Goal: Task Accomplishment & Management: Manage account settings

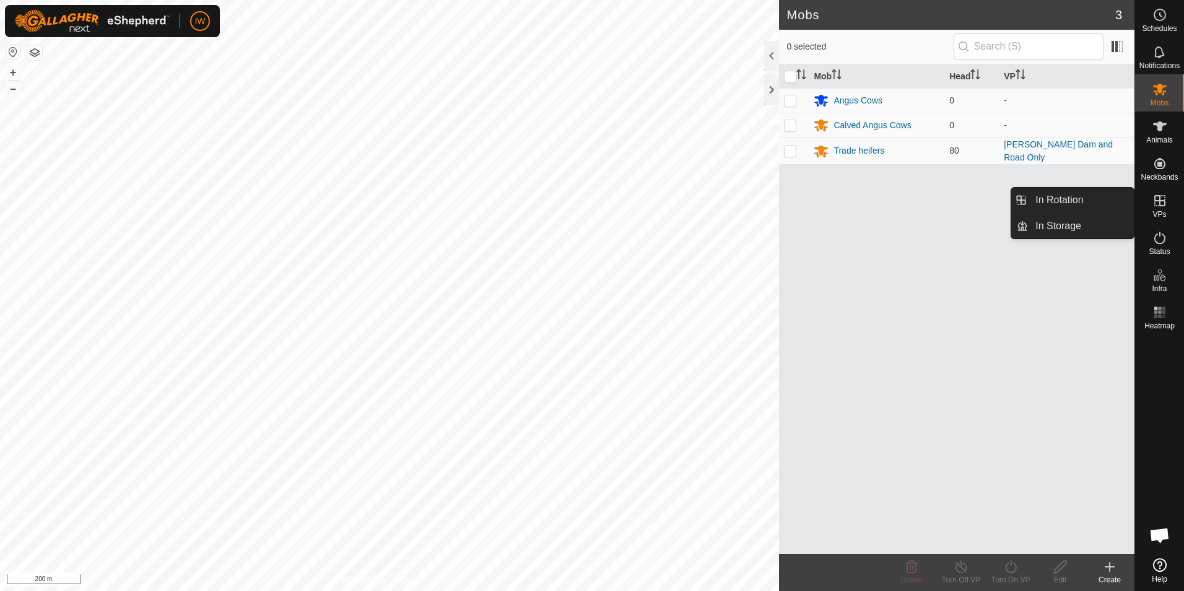
click at [1156, 208] on icon at bounding box center [1160, 200] width 15 height 15
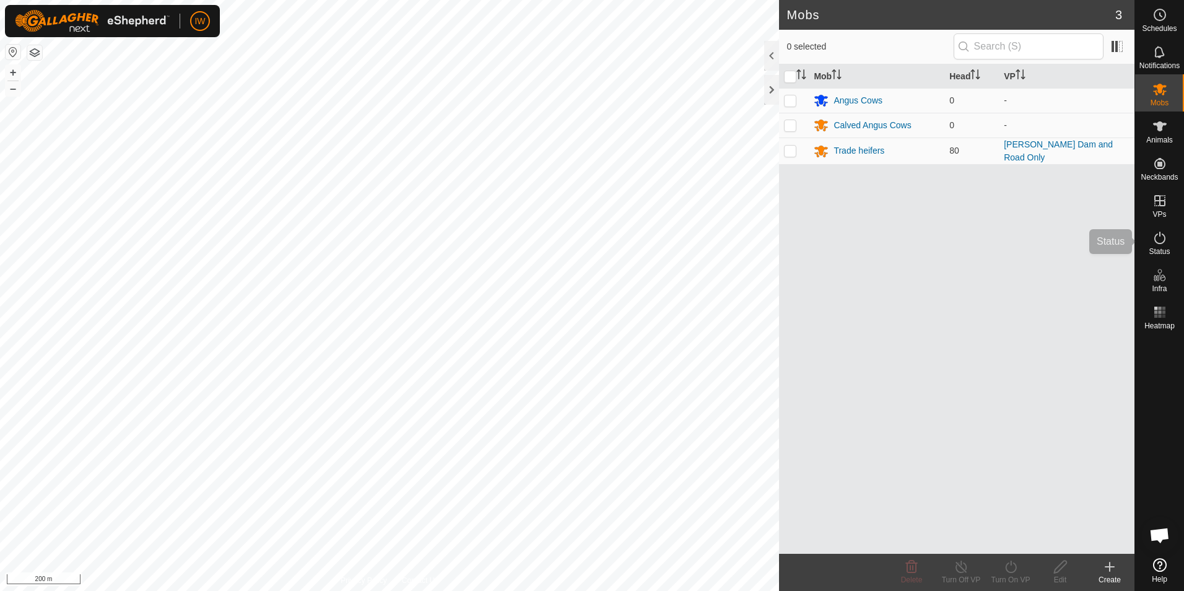
click at [1156, 242] on icon at bounding box center [1160, 238] width 11 height 12
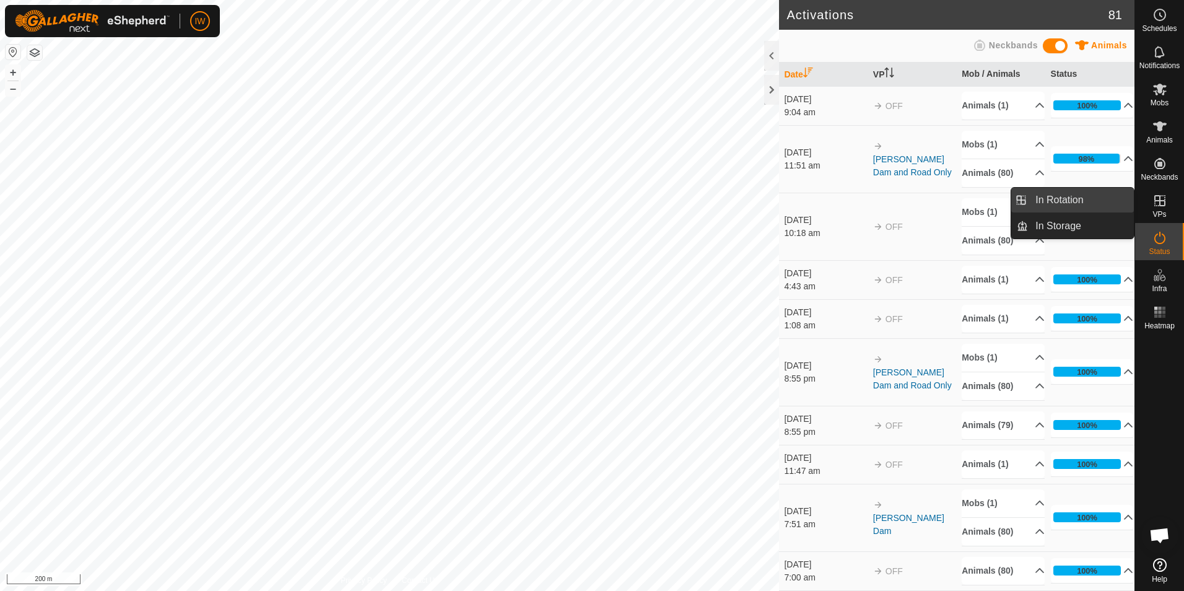
click at [1073, 198] on link "In Rotation" at bounding box center [1081, 200] width 106 height 25
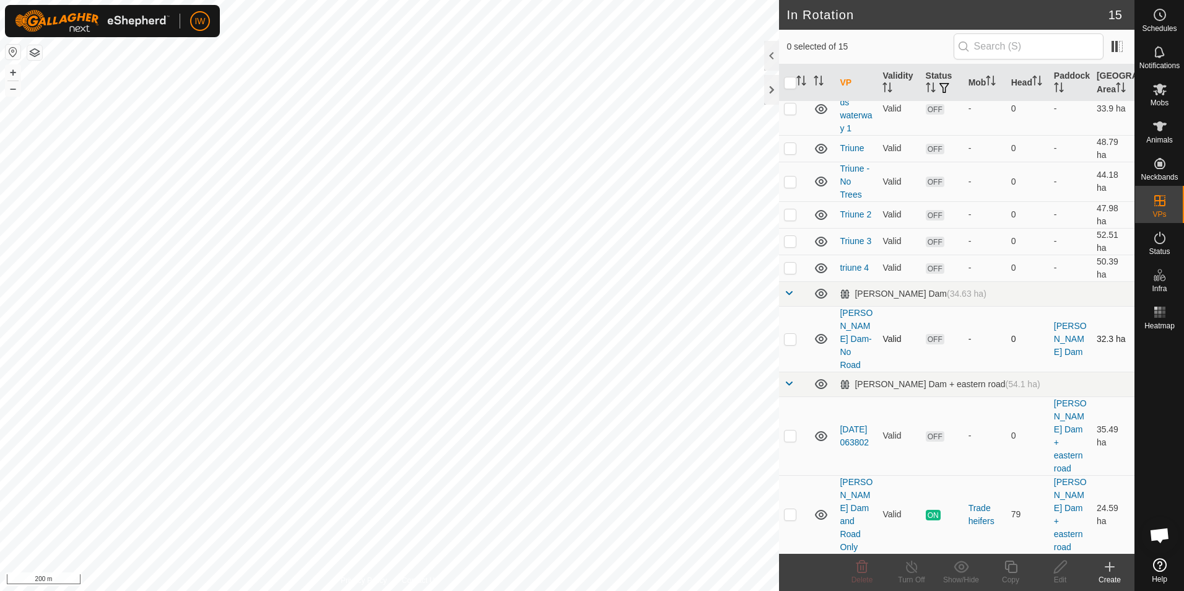
scroll to position [62, 0]
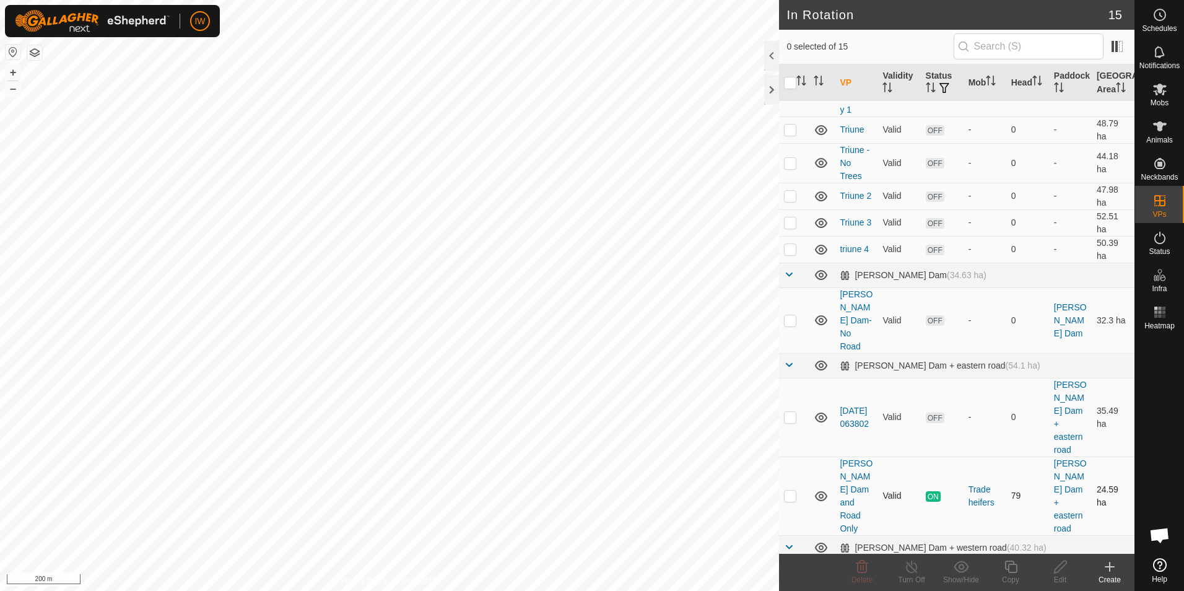
click at [790, 491] on p-checkbox at bounding box center [790, 496] width 12 height 10
checkbox input "true"
click at [1165, 233] on icon at bounding box center [1160, 237] width 15 height 15
